Goal: Transaction & Acquisition: Purchase product/service

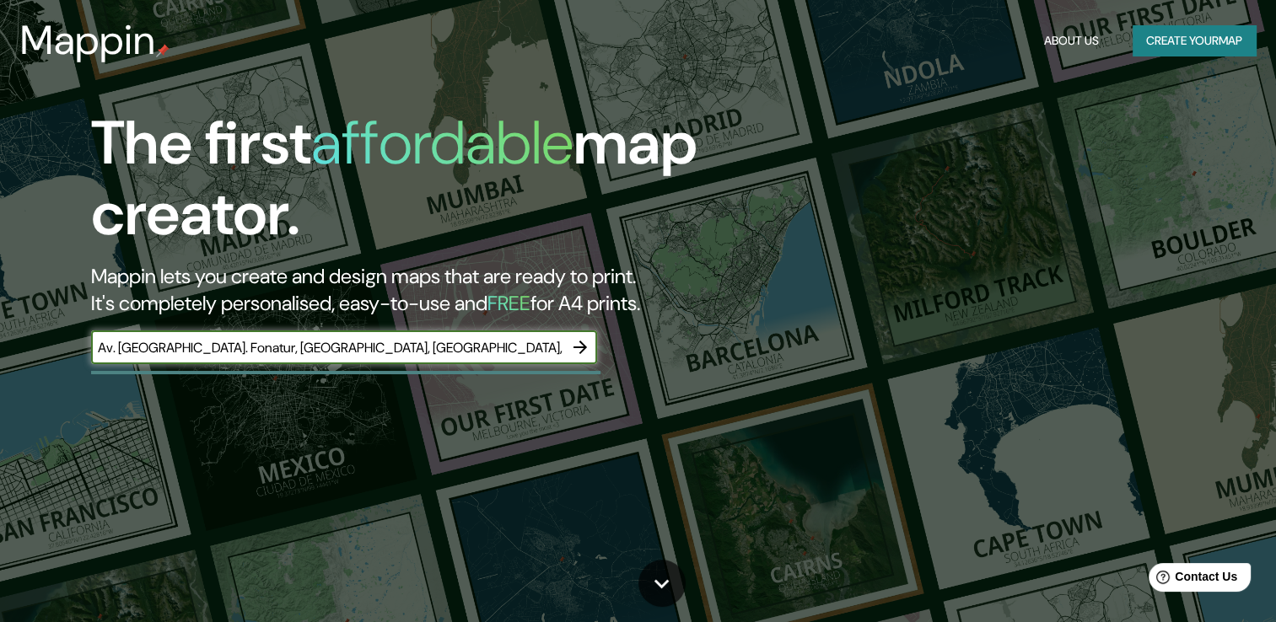
type input "Av. [GEOGRAPHIC_DATA]. Fonatur, [GEOGRAPHIC_DATA], [GEOGRAPHIC_DATA], Q.R."
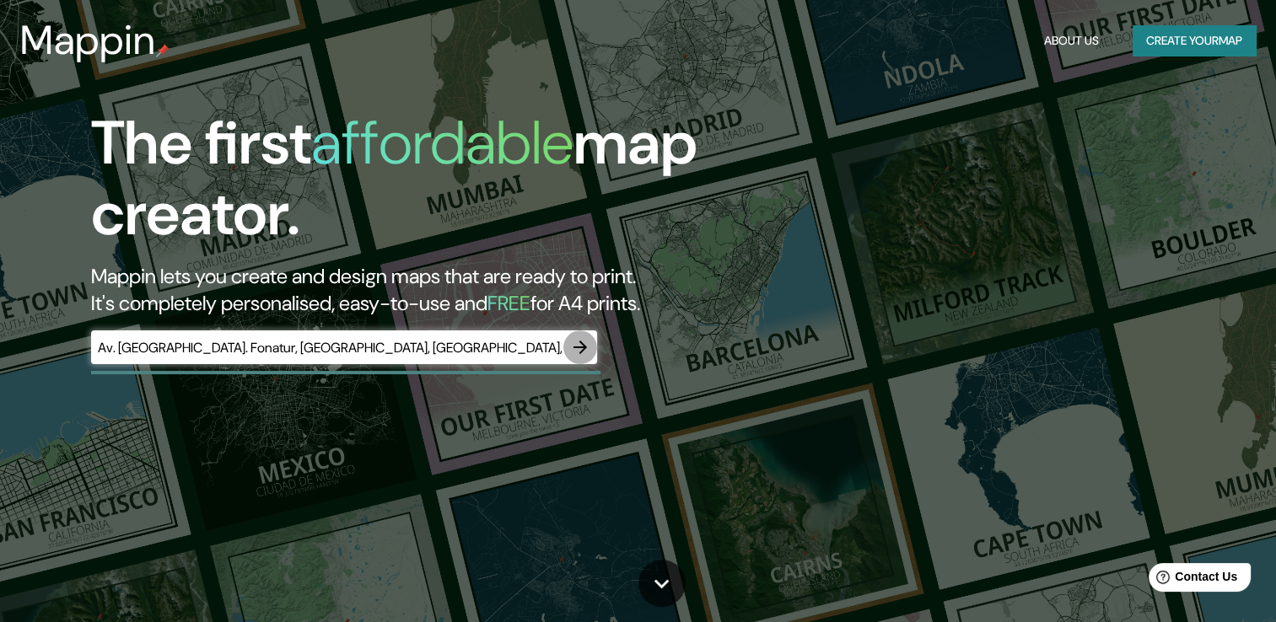
click at [584, 347] on icon "button" at bounding box center [580, 347] width 13 height 13
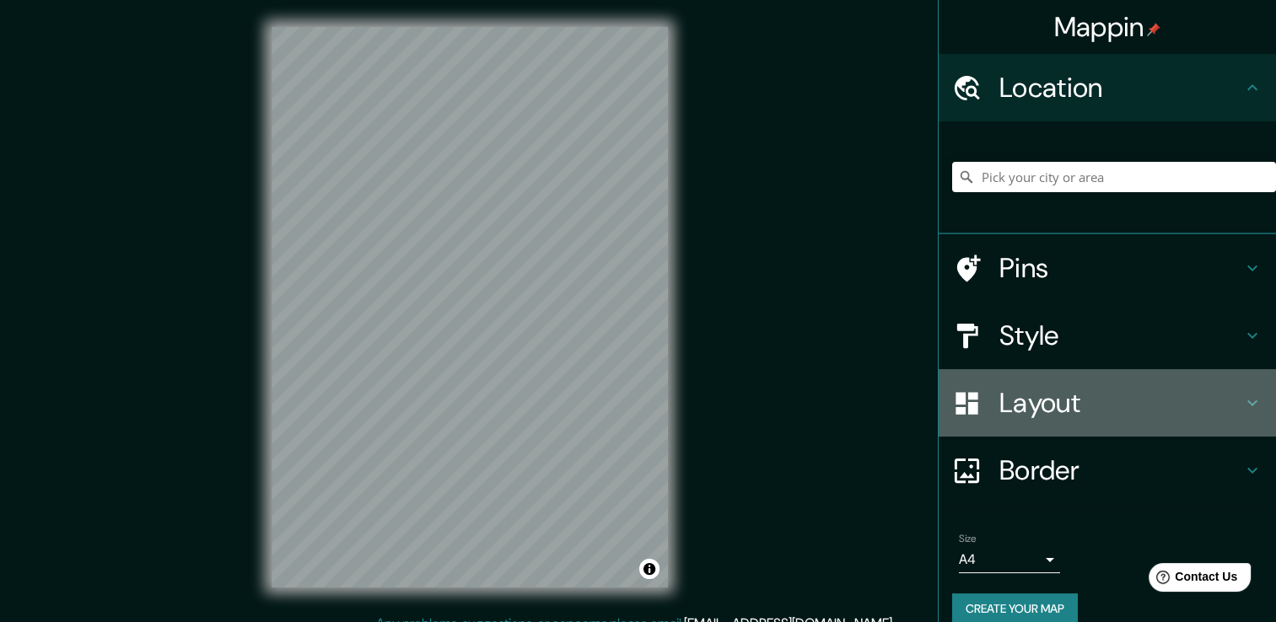
drag, startPoint x: 993, startPoint y: 400, endPoint x: 1005, endPoint y: 342, distance: 58.7
click at [1004, 386] on h4 "Layout" at bounding box center [1120, 403] width 243 height 34
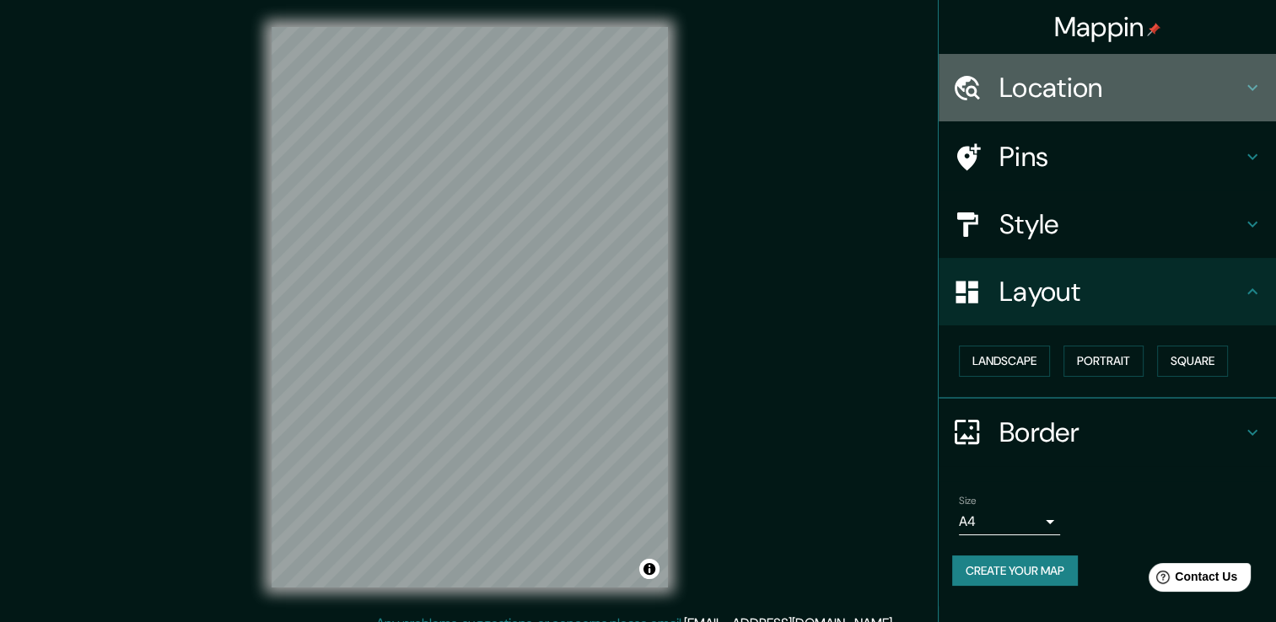
click at [1023, 86] on h4 "Location" at bounding box center [1120, 88] width 243 height 34
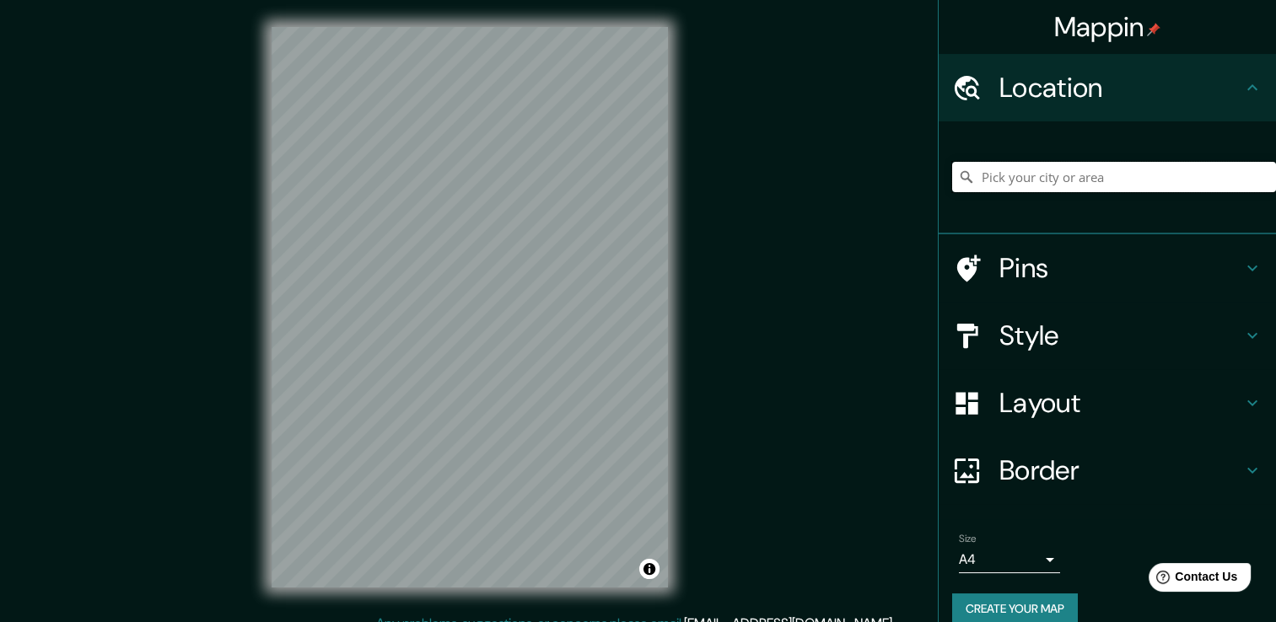
click at [1018, 177] on input "Pick your city or area" at bounding box center [1114, 177] width 324 height 30
click at [1006, 170] on input "Pick your city or area" at bounding box center [1114, 177] width 324 height 30
click at [975, 186] on input "Pick your city or area" at bounding box center [1114, 177] width 324 height 30
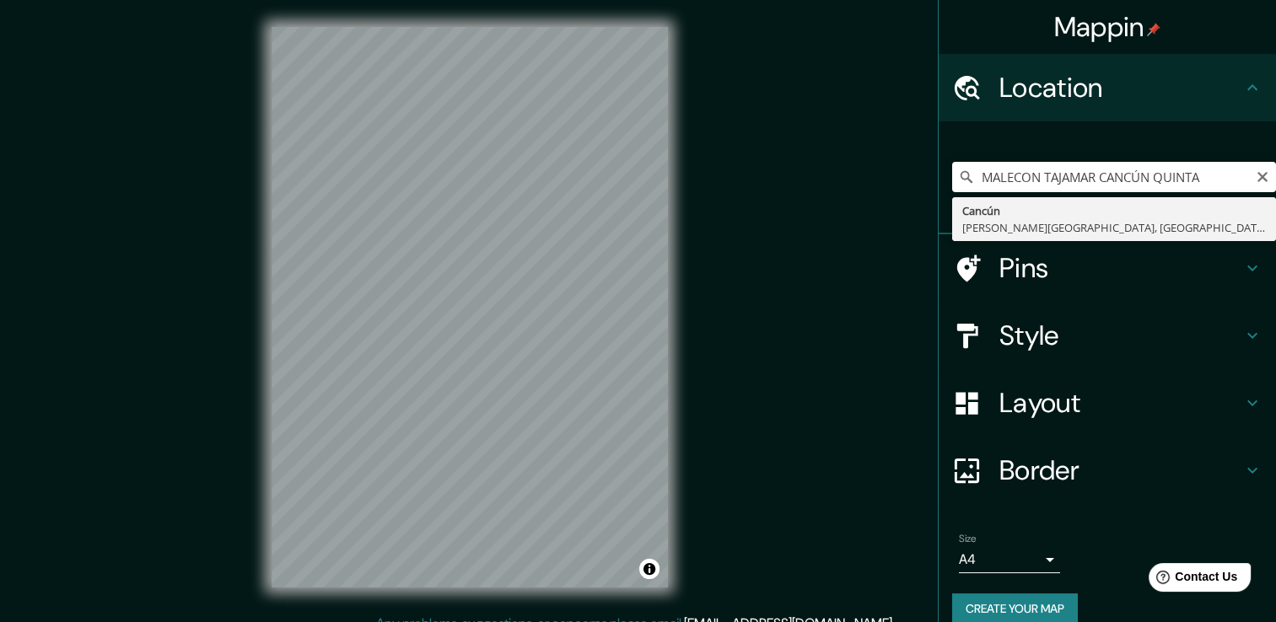
type input "Cancún, [PERSON_NAME][GEOGRAPHIC_DATA], [GEOGRAPHIC_DATA]"
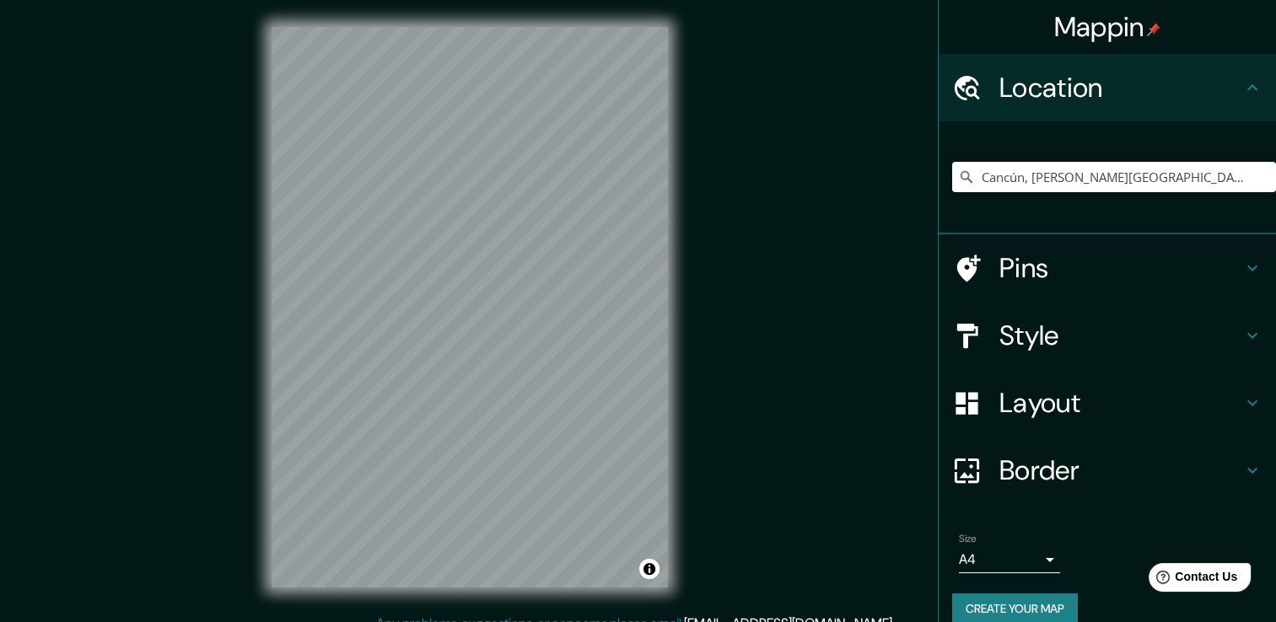
scroll to position [19, 0]
